Goal: Obtain resource: Download file/media

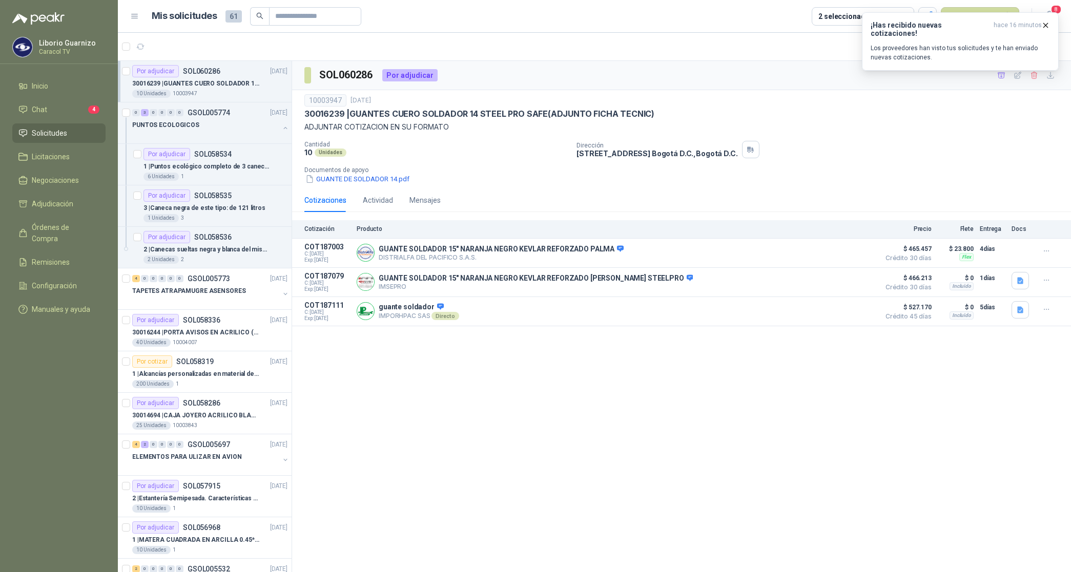
click at [213, 82] on p "30016239 | GUANTES CUERO SOLDADOR 14 STEEL PRO SAFE(ADJUNTO FICHA TECNIC)" at bounding box center [196, 84] width 128 height 10
click at [200, 126] on div "PUNTOS ECOLOGICOS" at bounding box center [205, 125] width 147 height 12
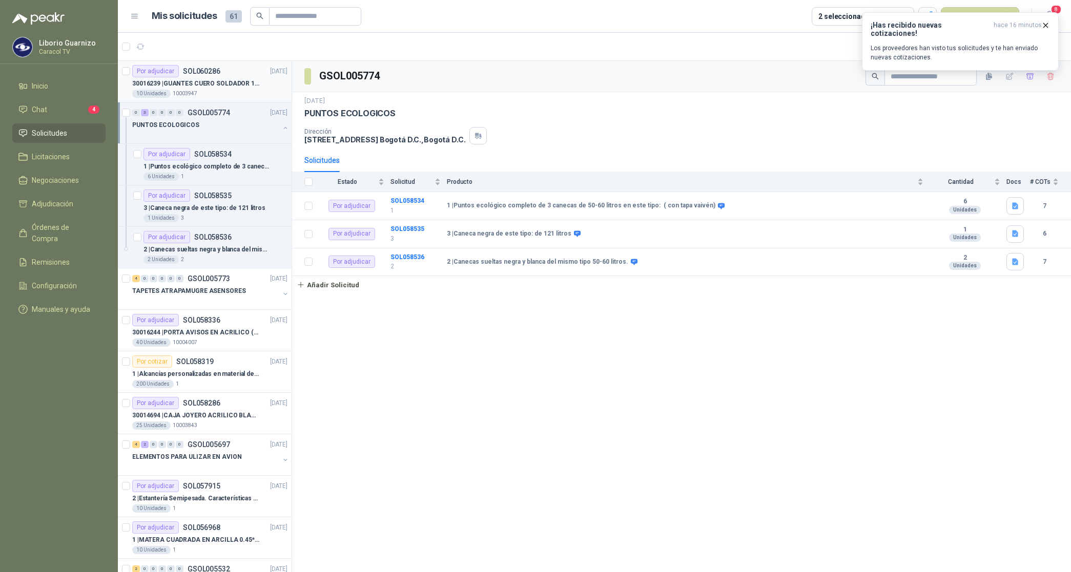
click at [209, 85] on p "30016239 | GUANTES CUERO SOLDADOR 14 STEEL PRO SAFE(ADJUNTO FICHA TECNIC)" at bounding box center [196, 84] width 128 height 10
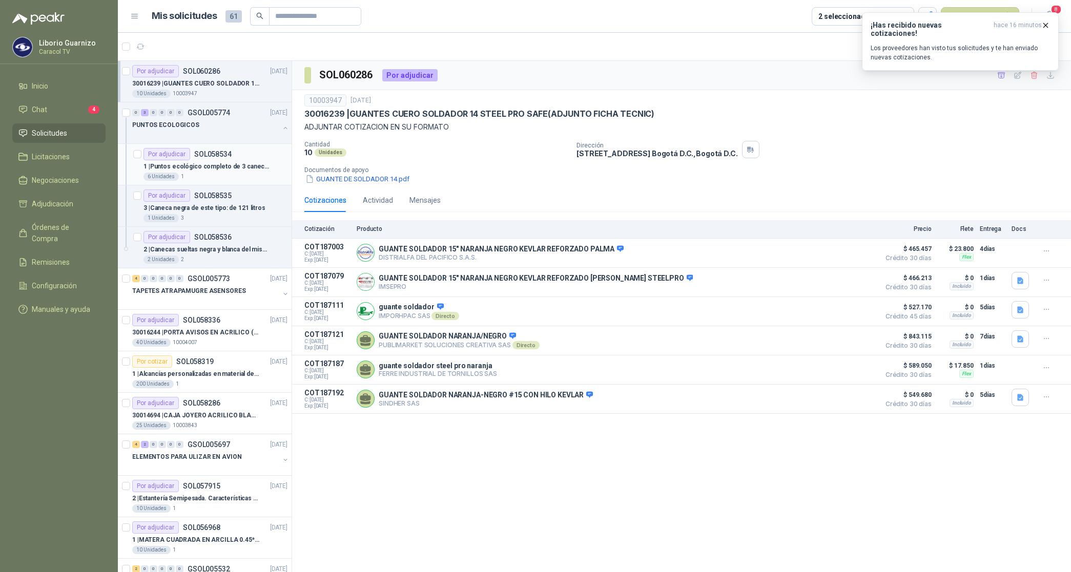
click at [216, 158] on p "SOL058534" at bounding box center [212, 154] width 37 height 7
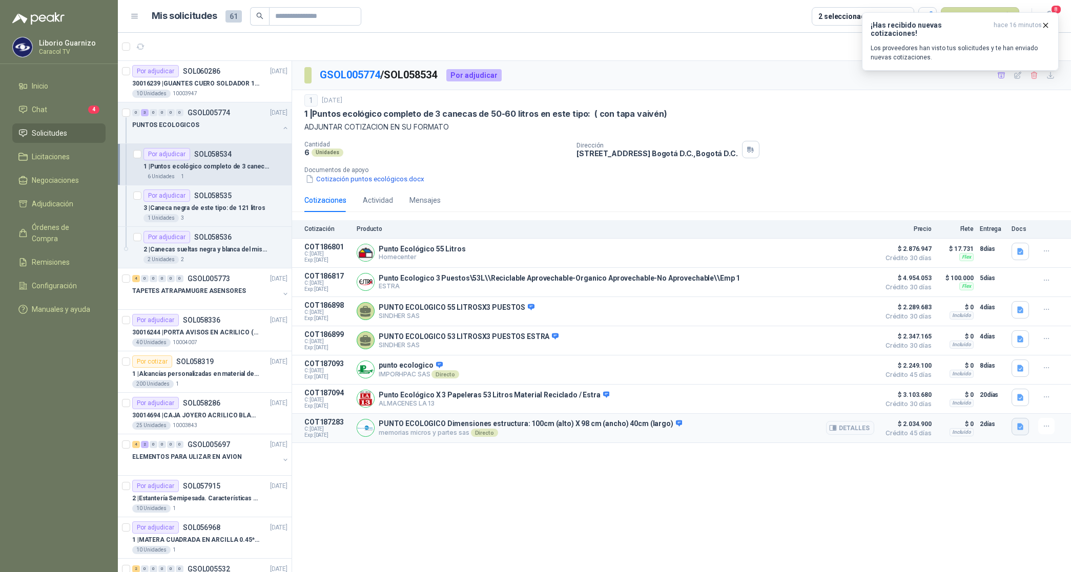
click at [1023, 431] on icon "button" at bounding box center [1020, 427] width 9 height 9
click at [994, 403] on div "PUNTO ECOLOGICO.pdf" at bounding box center [980, 409] width 98 height 24
click at [987, 410] on button "PUNTO ECOLOGICO.pdf" at bounding box center [979, 409] width 85 height 11
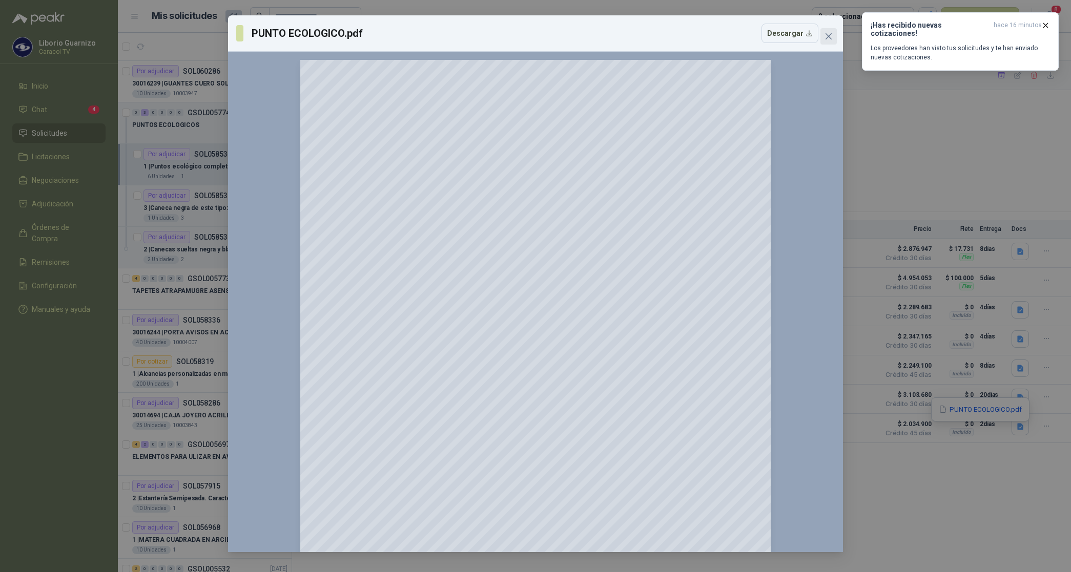
click at [823, 34] on span "Close" at bounding box center [828, 36] width 16 height 8
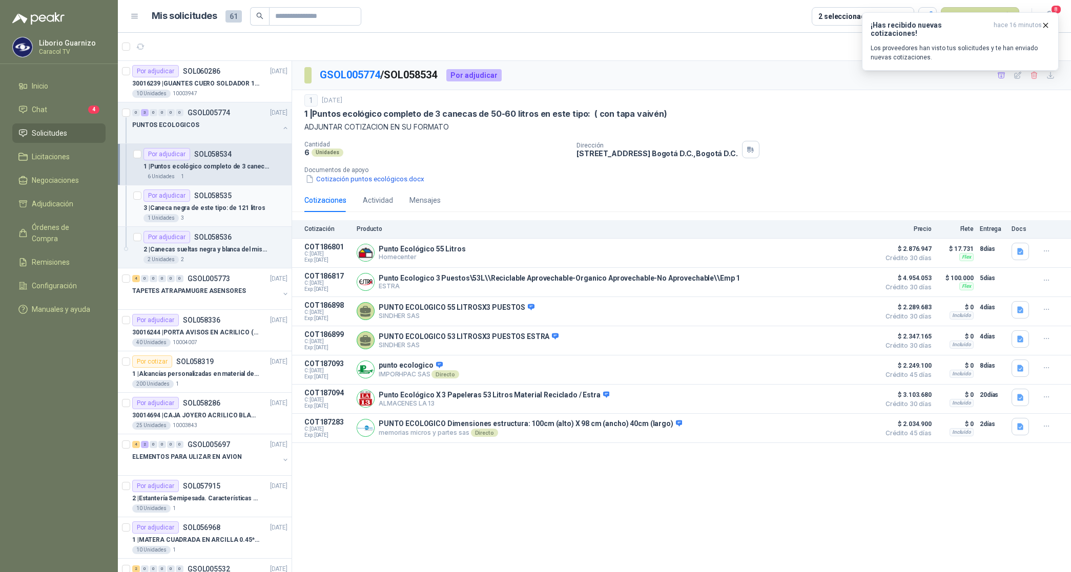
click at [196, 205] on p "3 | Caneca negra de este tipo: de 121 litros" at bounding box center [204, 208] width 122 height 10
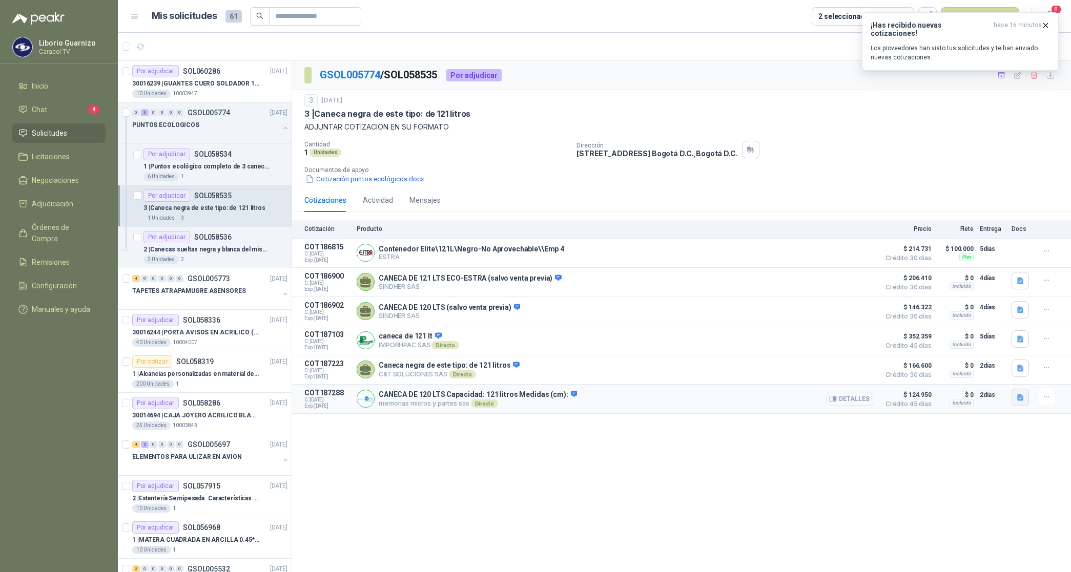
click at [1023, 402] on icon "button" at bounding box center [1020, 397] width 9 height 9
click at [1004, 382] on button "CANECA 120 LT.pdf" at bounding box center [987, 379] width 72 height 11
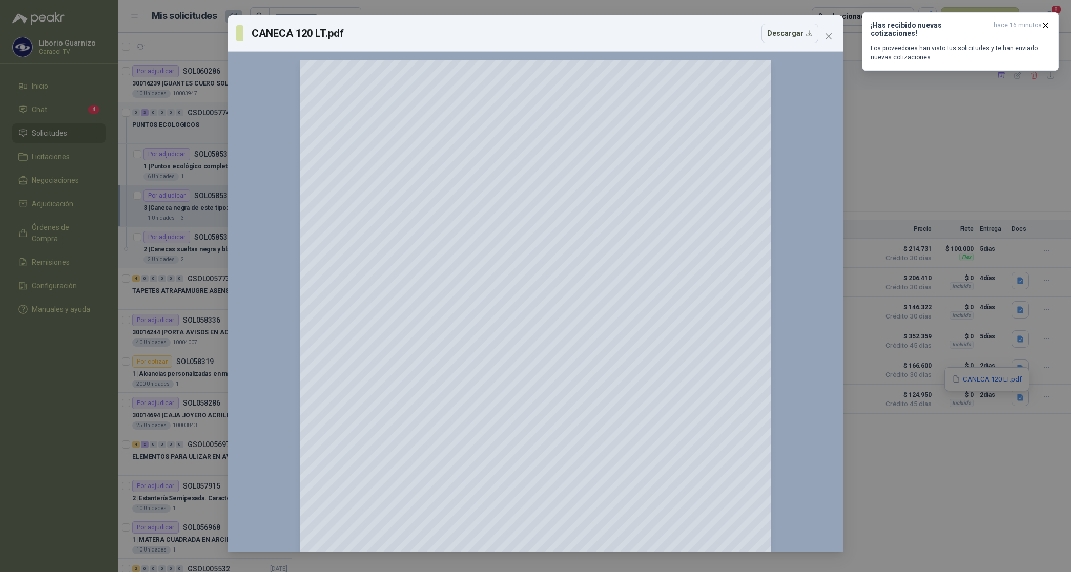
click at [826, 30] on button "Close" at bounding box center [828, 36] width 16 height 16
